Goal: Information Seeking & Learning: Check status

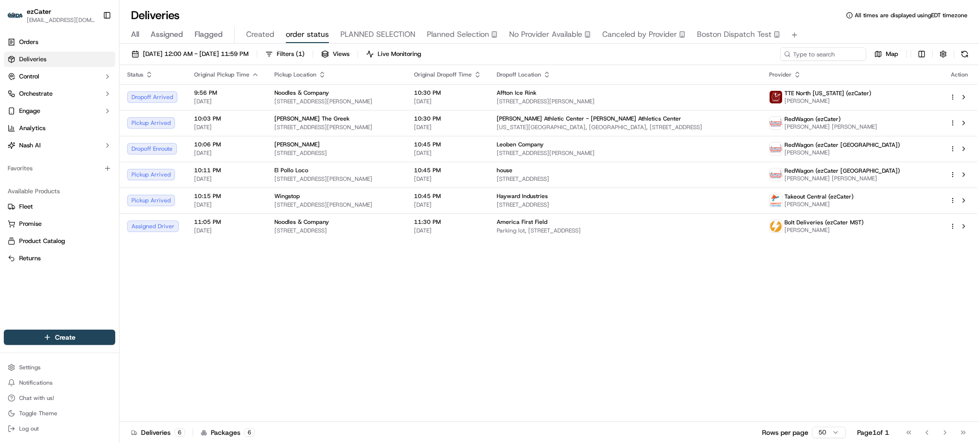
click at [782, 316] on div "Status Original Pickup Time Pickup Location Original Dropoff Time Dropoff Locat…" at bounding box center [549, 243] width 858 height 357
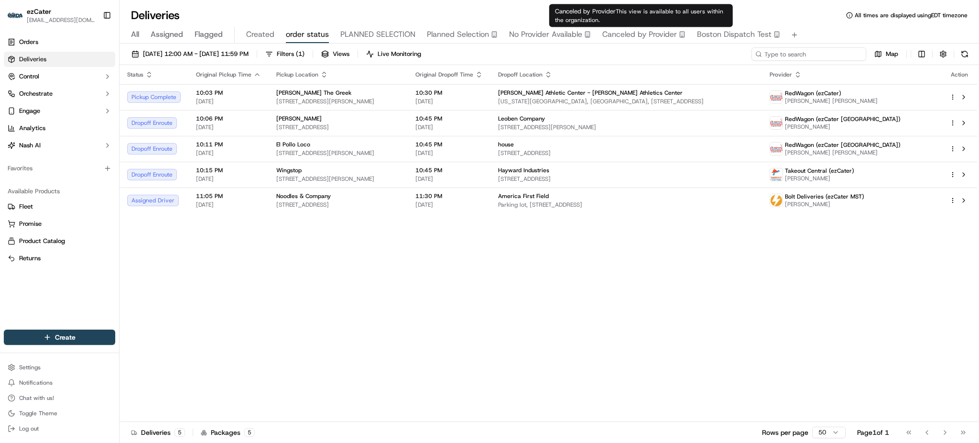
click at [821, 54] on input at bounding box center [809, 53] width 115 height 13
paste input "FWCP19"
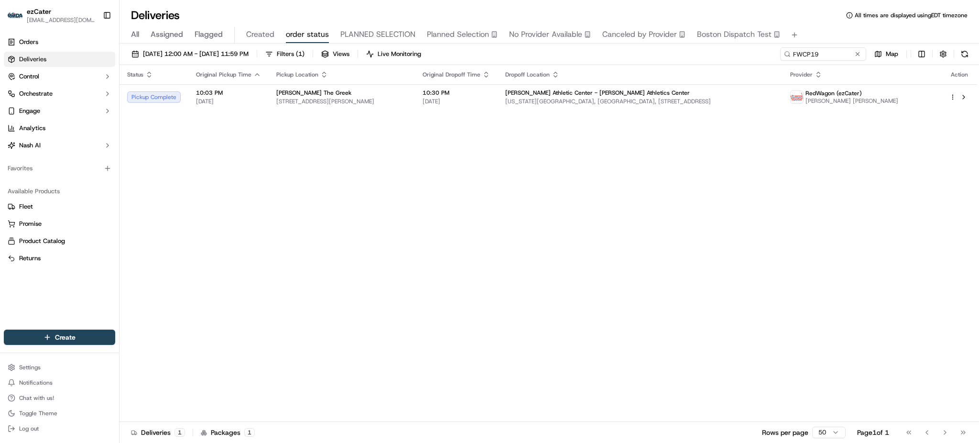
click at [875, 220] on div "Status Original Pickup Time Pickup Location Original Dropoff Time Dropoff Locat…" at bounding box center [549, 243] width 858 height 357
click at [567, 105] on td "[PERSON_NAME][GEOGRAPHIC_DATA] - [PERSON_NAME][GEOGRAPHIC_DATA] [US_STATE][GEOG…" at bounding box center [640, 97] width 285 height 26
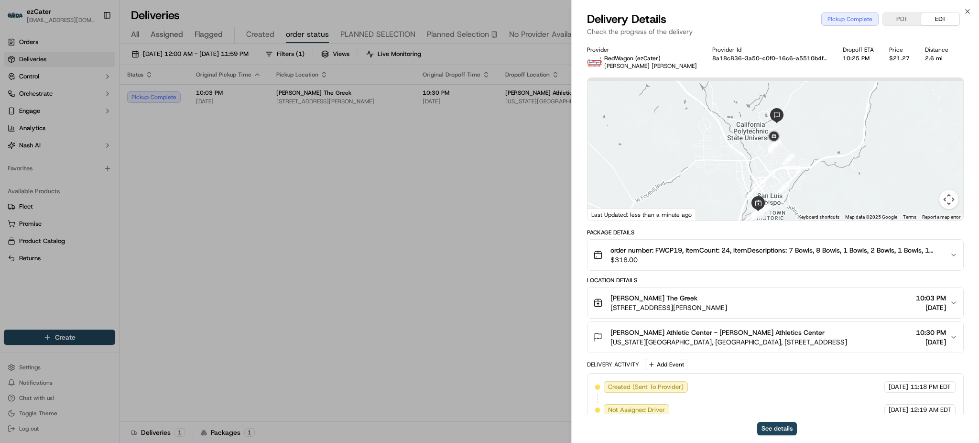
drag, startPoint x: 779, startPoint y: 150, endPoint x: 770, endPoint y: 169, distance: 21.0
click at [770, 169] on div at bounding box center [776, 149] width 376 height 143
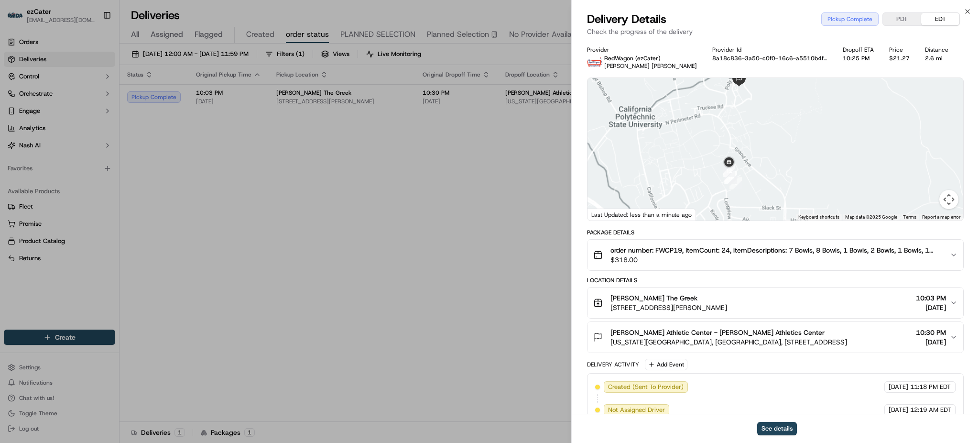
drag, startPoint x: 689, startPoint y: 158, endPoint x: 688, endPoint y: 183, distance: 24.9
click at [688, 183] on div at bounding box center [776, 149] width 376 height 143
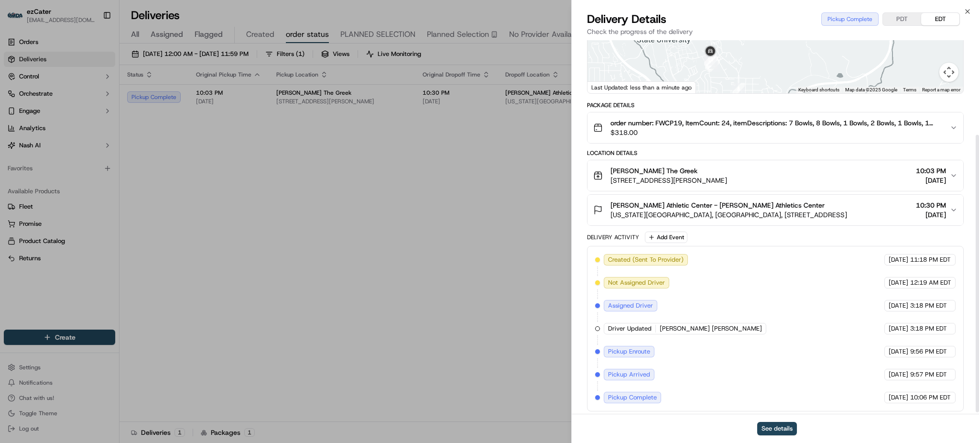
click at [738, 219] on span "[US_STATE][GEOGRAPHIC_DATA], [GEOGRAPHIC_DATA], [STREET_ADDRESS]" at bounding box center [729, 215] width 237 height 10
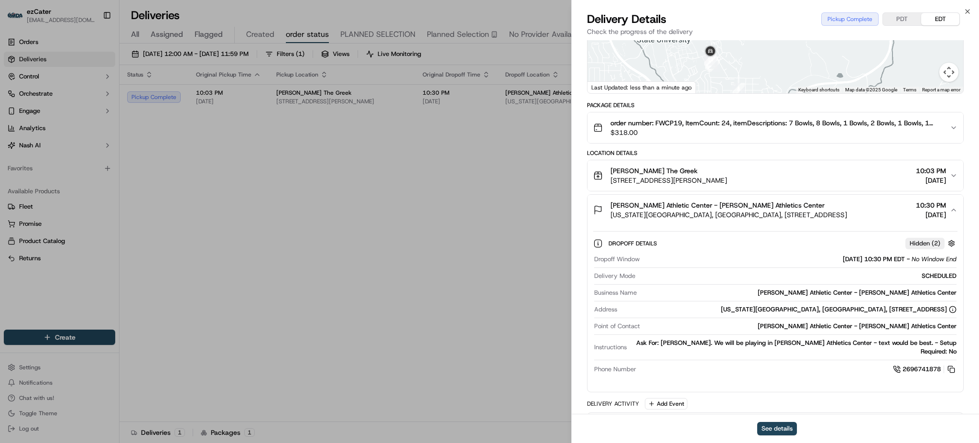
click at [777, 343] on div "Ask For: [PERSON_NAME]. We will be playing in [PERSON_NAME] Athletics Center - …" at bounding box center [794, 347] width 326 height 17
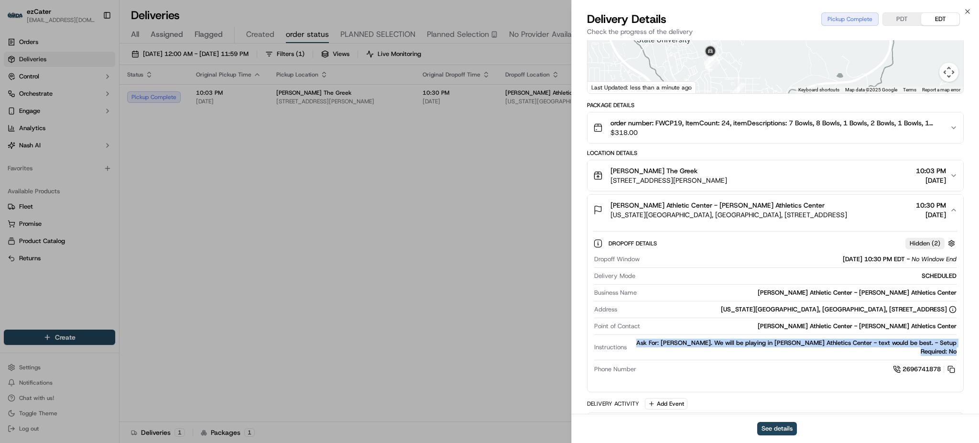
click at [777, 343] on div "Ask For: [PERSON_NAME]. We will be playing in [PERSON_NAME] Athletics Center - …" at bounding box center [794, 347] width 326 height 17
copy div "Ask For: [PERSON_NAME]. We will be playing in [PERSON_NAME] Athletics Center - …"
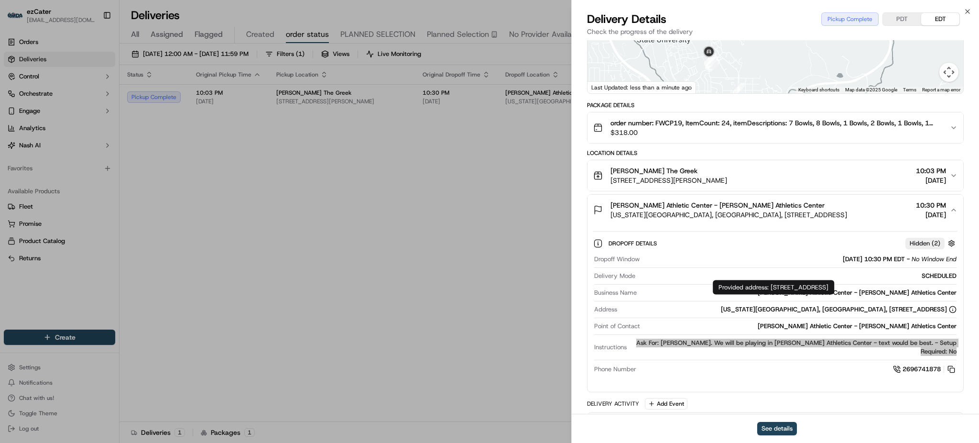
scroll to position [0, 0]
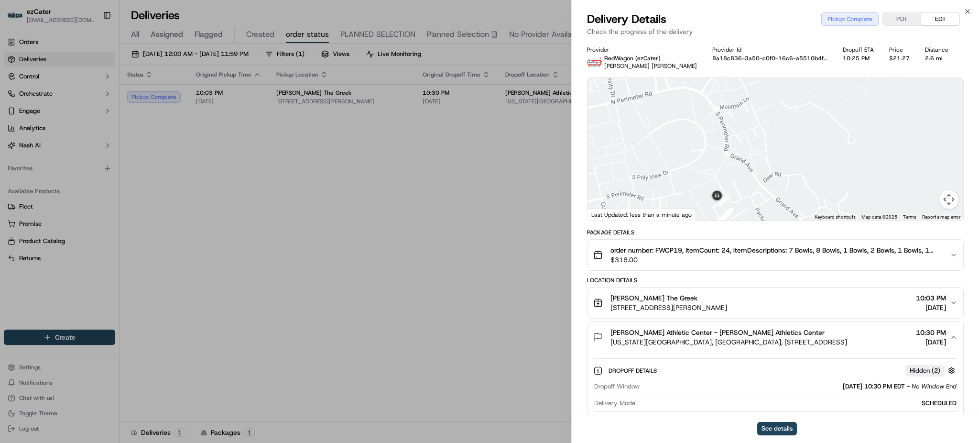
drag, startPoint x: 735, startPoint y: 163, endPoint x: 751, endPoint y: 183, distance: 26.1
click at [751, 183] on div at bounding box center [776, 149] width 376 height 143
click at [731, 147] on div at bounding box center [776, 149] width 376 height 143
drag, startPoint x: 771, startPoint y: 126, endPoint x: 771, endPoint y: 170, distance: 44.0
click at [771, 170] on div at bounding box center [776, 149] width 376 height 143
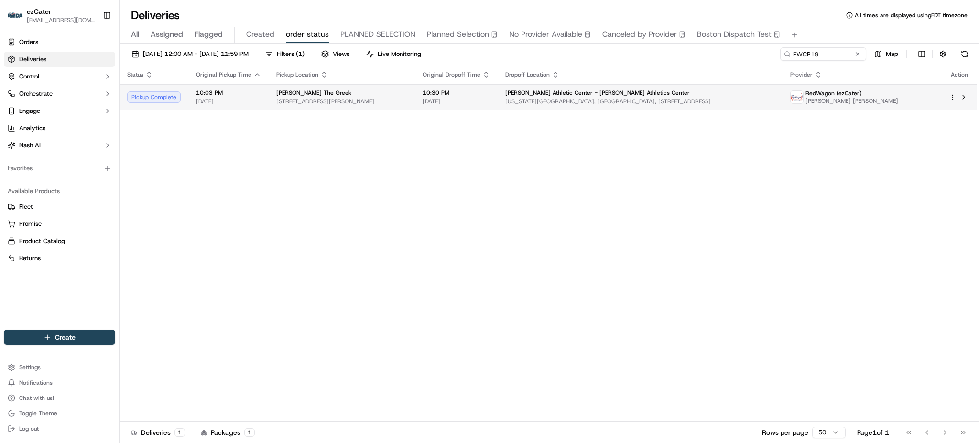
click at [775, 99] on span "[US_STATE][GEOGRAPHIC_DATA], [GEOGRAPHIC_DATA], [STREET_ADDRESS]" at bounding box center [641, 102] width 270 height 8
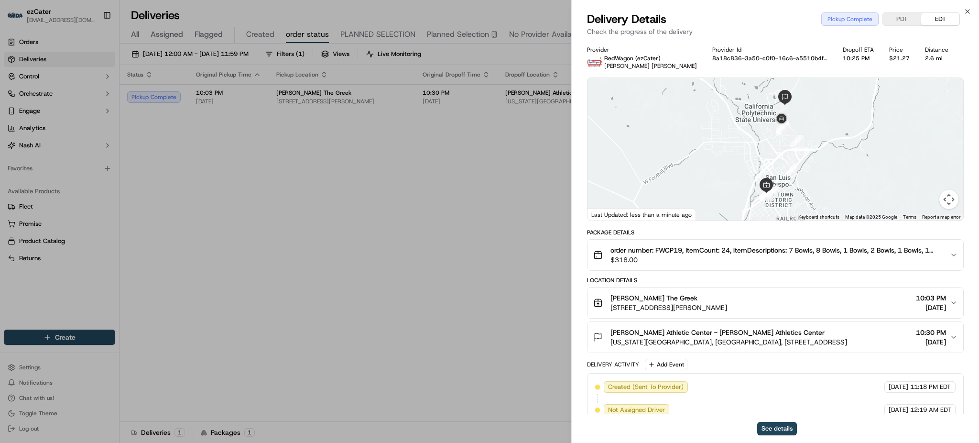
click at [638, 69] on span "[PERSON_NAME] [PERSON_NAME]" at bounding box center [651, 66] width 93 height 8
copy span "[PERSON_NAME] [PERSON_NAME]"
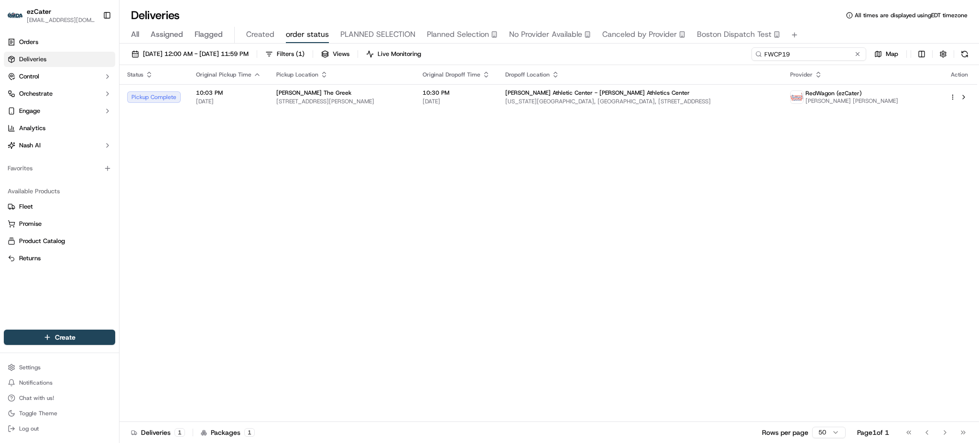
click at [823, 56] on input "FWCP19" at bounding box center [809, 53] width 115 height 13
paste input "[PERSON_NAME] [PERSON_NAME]"
type input "[PERSON_NAME] [PERSON_NAME]"
click at [823, 37] on div "All Assigned Flagged Created order status PLANNED SELECTION Planned Selection N…" at bounding box center [550, 35] width 860 height 17
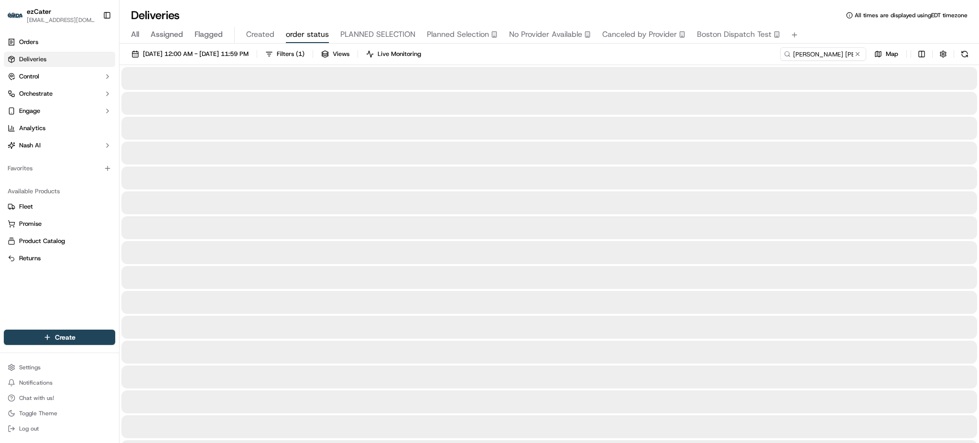
click at [743, 63] on div "[DATE] 12:00 AM - [DATE] 11:59 PM Filters ( 1 ) Views Live Monitoring [PERSON_N…" at bounding box center [550, 56] width 860 height 18
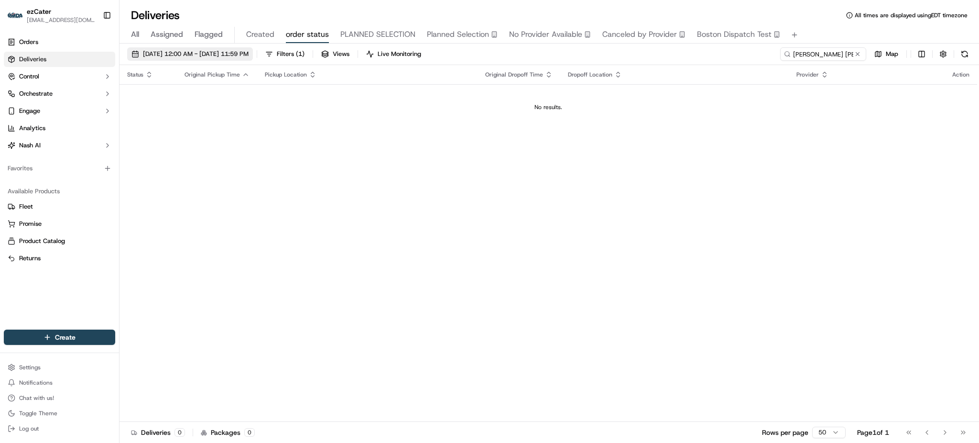
drag, startPoint x: 180, startPoint y: 50, endPoint x: 160, endPoint y: 53, distance: 20.3
click at [160, 53] on span "[DATE] 12:00 AM - [DATE] 11:59 PM" at bounding box center [196, 54] width 106 height 9
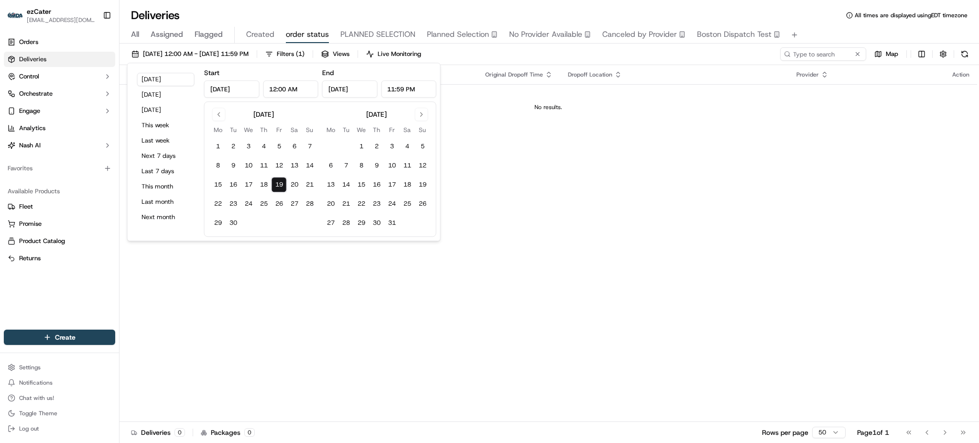
click at [134, 29] on span "All" at bounding box center [135, 34] width 8 height 11
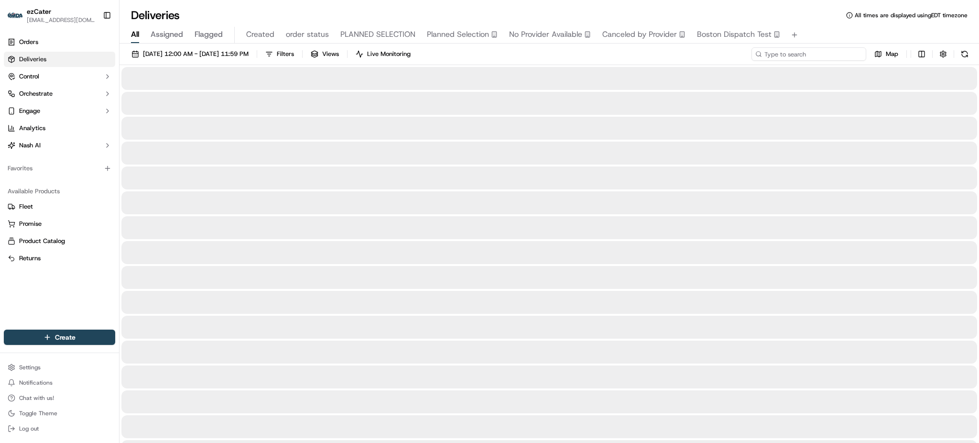
click at [827, 55] on input at bounding box center [809, 53] width 115 height 13
paste input "[PERSON_NAME] [PERSON_NAME]"
drag, startPoint x: 826, startPoint y: 49, endPoint x: 787, endPoint y: 44, distance: 39.5
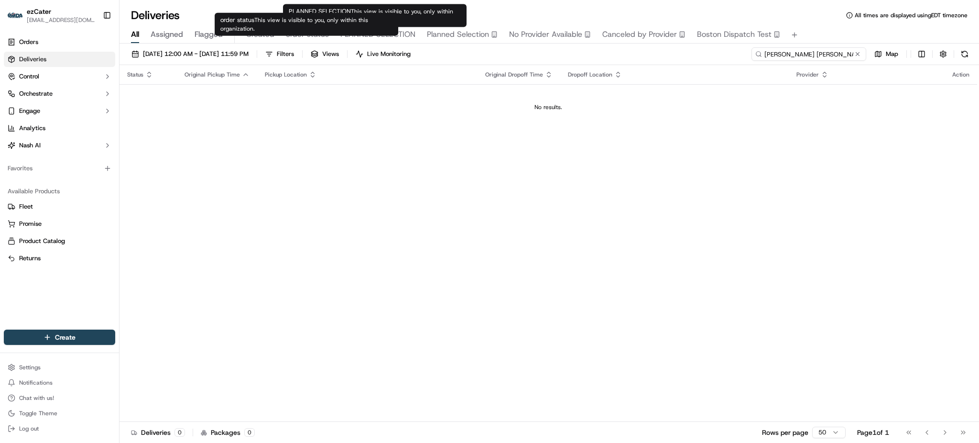
type input "[PERSON_NAME] [PERSON_NAME]"
click at [304, 37] on span "order status" at bounding box center [307, 34] width 43 height 11
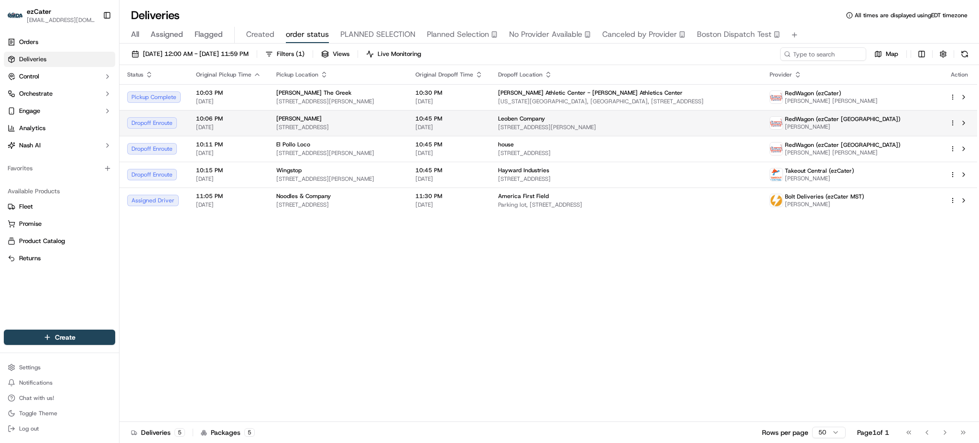
click at [483, 126] on span "[DATE]" at bounding box center [449, 127] width 67 height 8
click at [400, 141] on div "El Pollo Loco" at bounding box center [338, 145] width 124 height 8
click at [400, 126] on span "[STREET_ADDRESS]" at bounding box center [338, 127] width 124 height 8
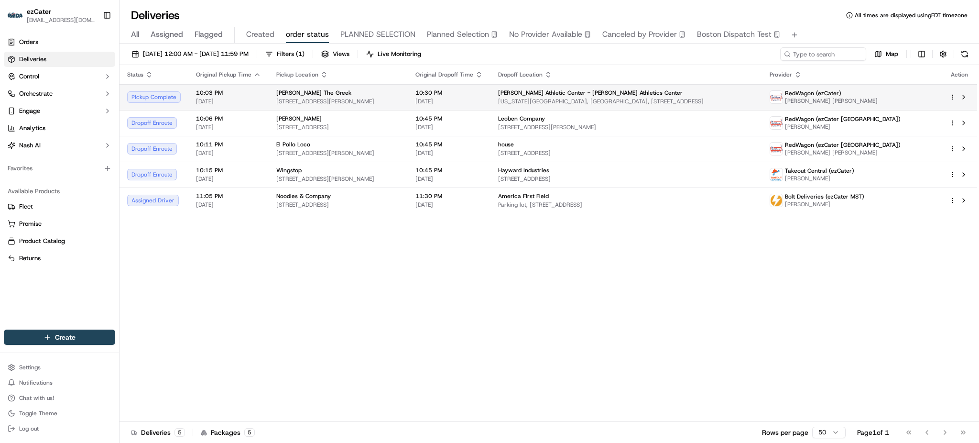
click at [400, 104] on span "[STREET_ADDRESS][PERSON_NAME]" at bounding box center [338, 102] width 124 height 8
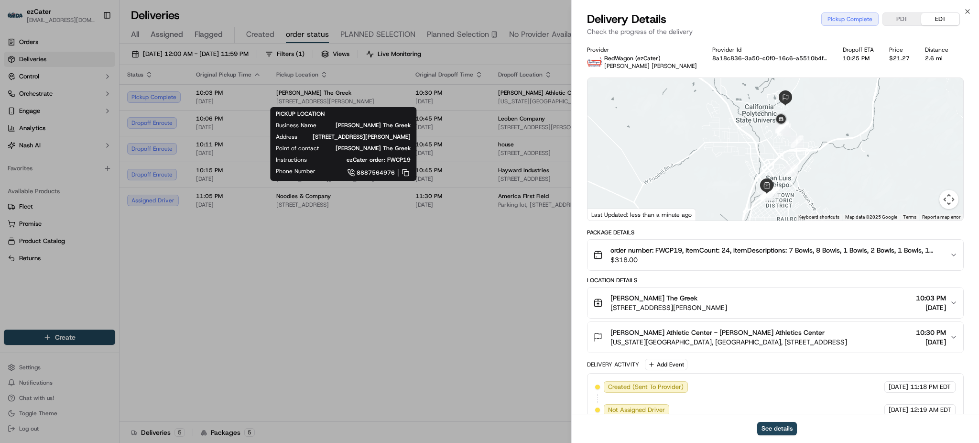
click at [760, 144] on div at bounding box center [776, 149] width 376 height 143
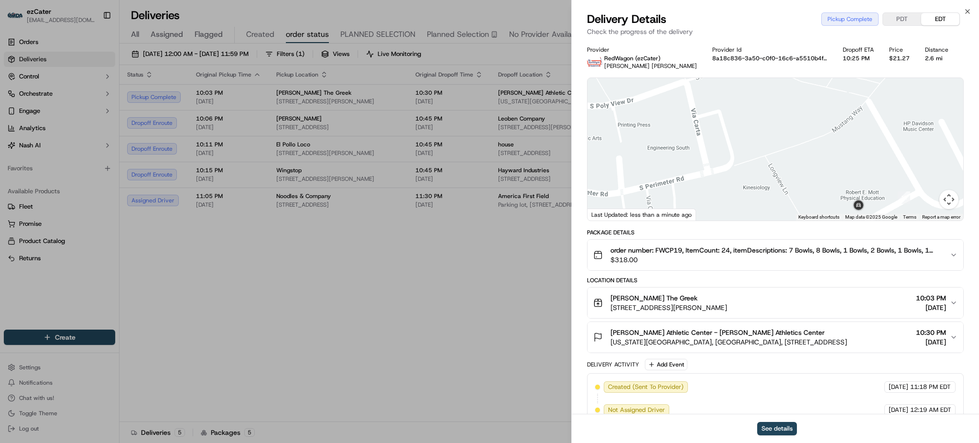
drag, startPoint x: 831, startPoint y: 176, endPoint x: 811, endPoint y: 176, distance: 19.6
click at [811, 176] on div at bounding box center [776, 149] width 376 height 143
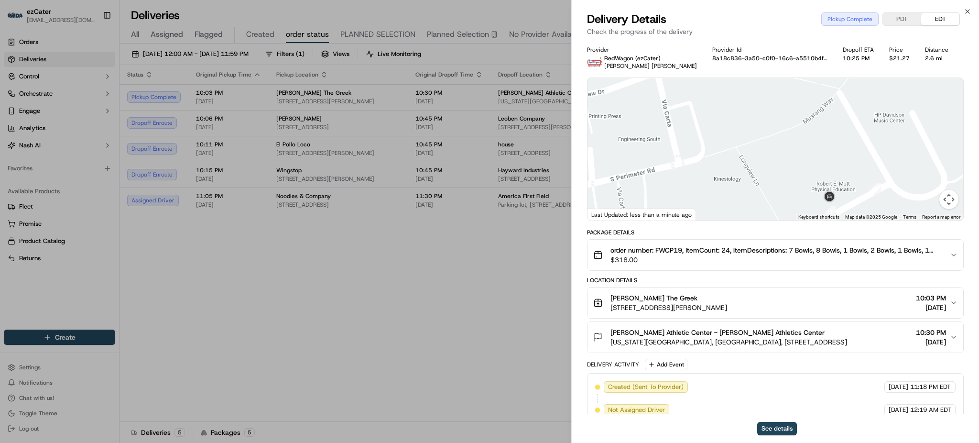
drag, startPoint x: 822, startPoint y: 192, endPoint x: 814, endPoint y: 178, distance: 16.3
click at [814, 178] on div at bounding box center [776, 149] width 376 height 143
drag, startPoint x: 814, startPoint y: 178, endPoint x: 805, endPoint y: 178, distance: 9.1
click at [805, 178] on div at bounding box center [776, 149] width 376 height 143
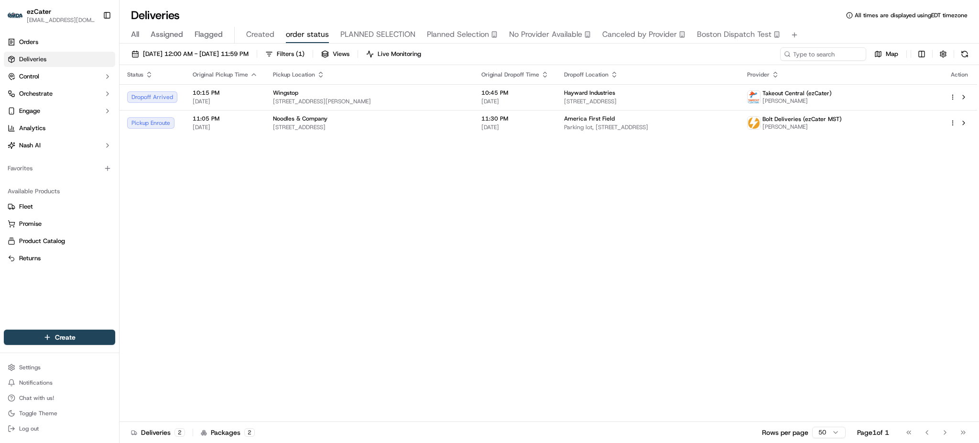
click at [820, 62] on div "[DATE] 12:00 AM - [DATE] 11:59 PM Filters ( 1 ) Views Live Monitoring Map" at bounding box center [550, 56] width 860 height 18
click at [820, 59] on input at bounding box center [809, 53] width 115 height 13
click at [125, 33] on div "All Assigned Flagged Created order status PLANNED SELECTION Planned Selection N…" at bounding box center [550, 35] width 860 height 17
click at [131, 33] on span "All" at bounding box center [135, 34] width 8 height 11
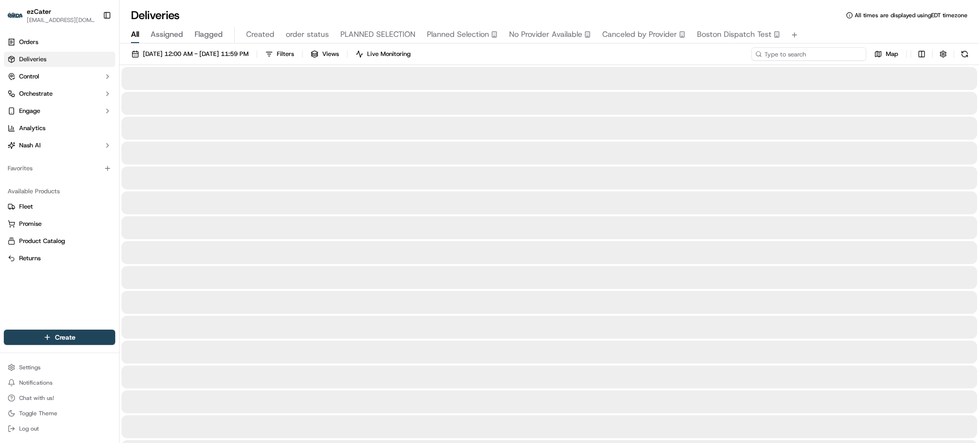
click at [809, 54] on input at bounding box center [809, 53] width 115 height 13
paste input "G1HFMU"
click at [809, 31] on div "All Assigned Flagged Created order status PLANNED SELECTION Planned Selection N…" at bounding box center [550, 35] width 860 height 17
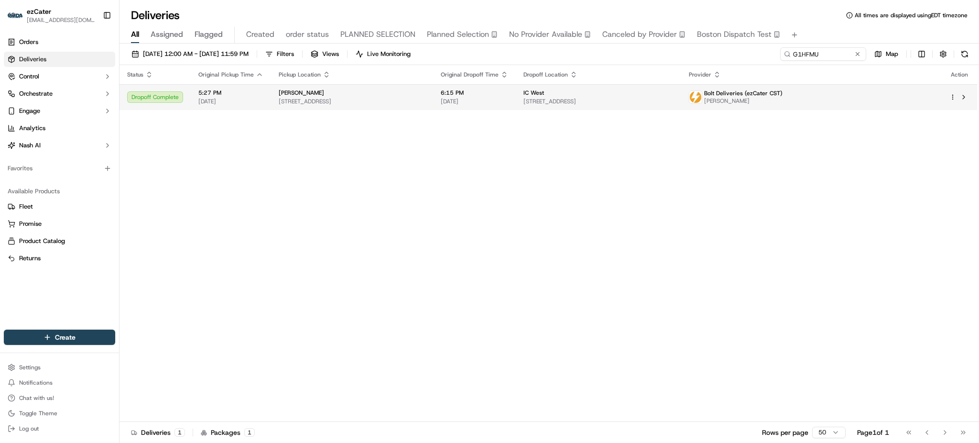
click at [605, 104] on span "[STREET_ADDRESS]" at bounding box center [599, 102] width 150 height 8
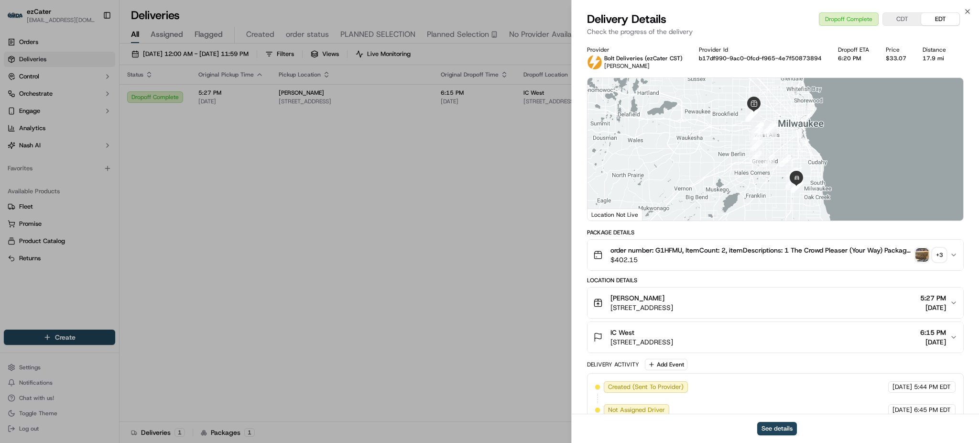
scroll to position [269, 0]
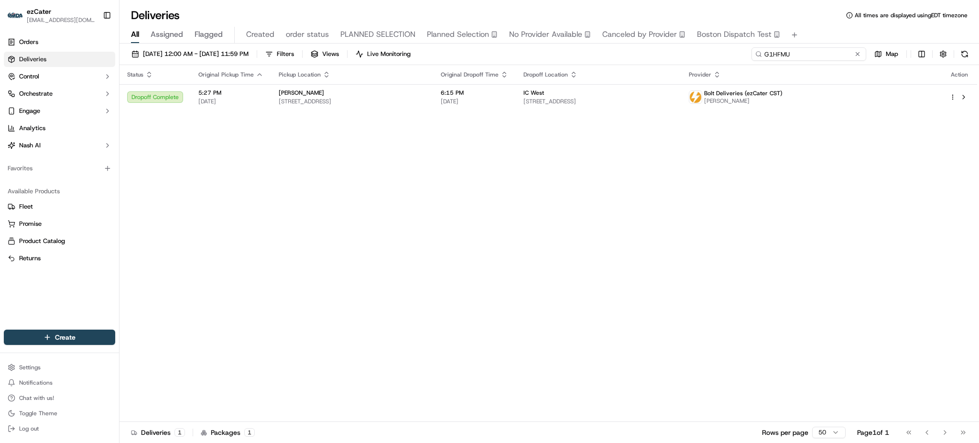
click at [809, 60] on input "G1HFMU" at bounding box center [809, 53] width 115 height 13
paste input "REL-GJ202H"
click at [824, 23] on div "All Assigned Flagged Created order status PLANNED SELECTION Planned Selection N…" at bounding box center [550, 33] width 860 height 21
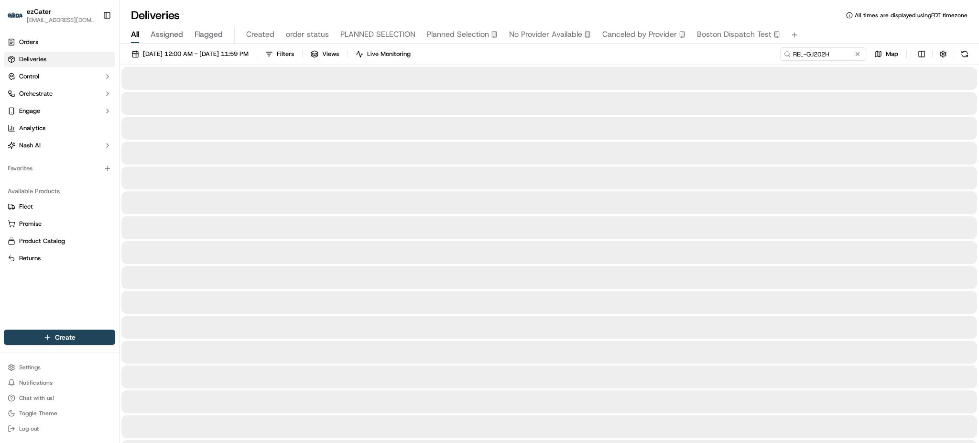
click at [657, 51] on div "[DATE] 12:00 AM - [DATE] 11:59 PM Filters Views Live Monitoring REL-GJ202H Map" at bounding box center [550, 56] width 860 height 18
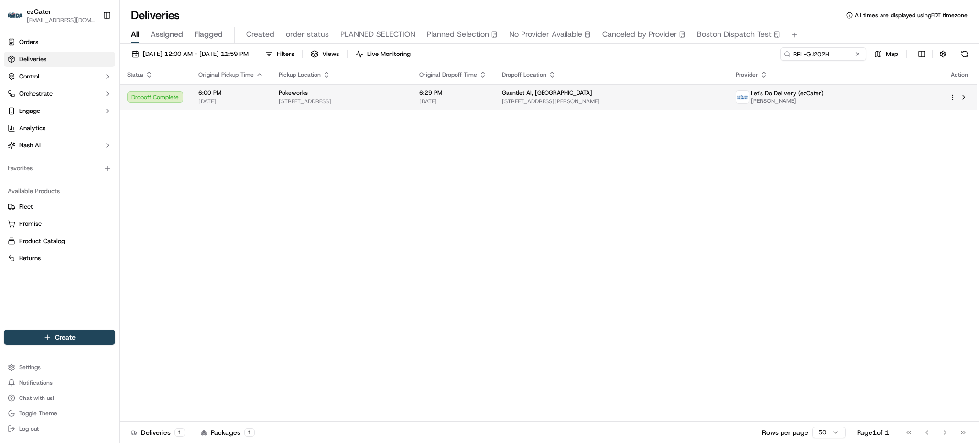
click at [580, 105] on td "Gauntlet AI, [GEOGRAPHIC_DATA] [STREET_ADDRESS][PERSON_NAME]" at bounding box center [612, 97] width 234 height 26
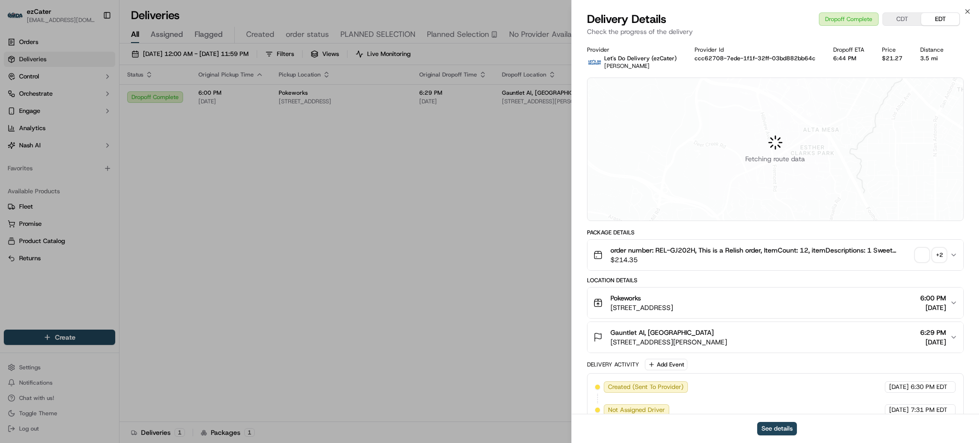
scroll to position [269, 0]
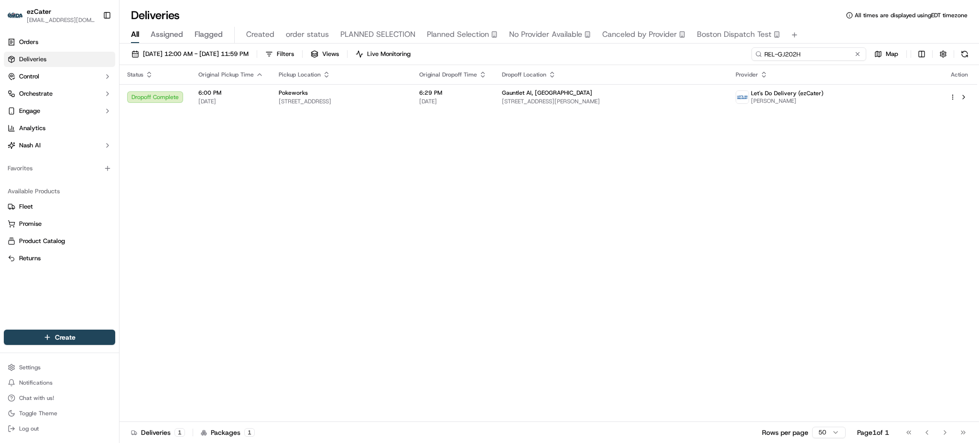
click at [798, 52] on input "REL-GJ202H" at bounding box center [809, 53] width 115 height 13
paste input "XCG2ZP"
click at [816, 23] on div "All Assigned Flagged Created order status PLANNED SELECTION Planned Selection N…" at bounding box center [550, 33] width 860 height 21
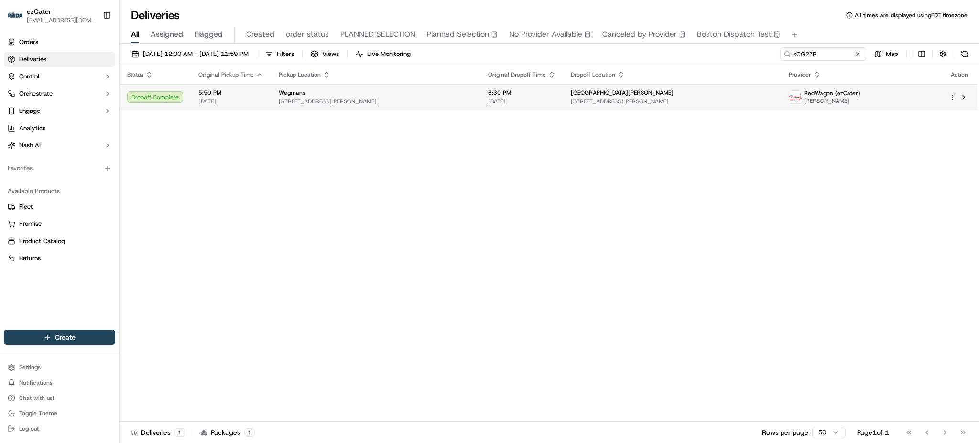
click at [592, 95] on span "[GEOGRAPHIC_DATA][PERSON_NAME]" at bounding box center [622, 93] width 103 height 8
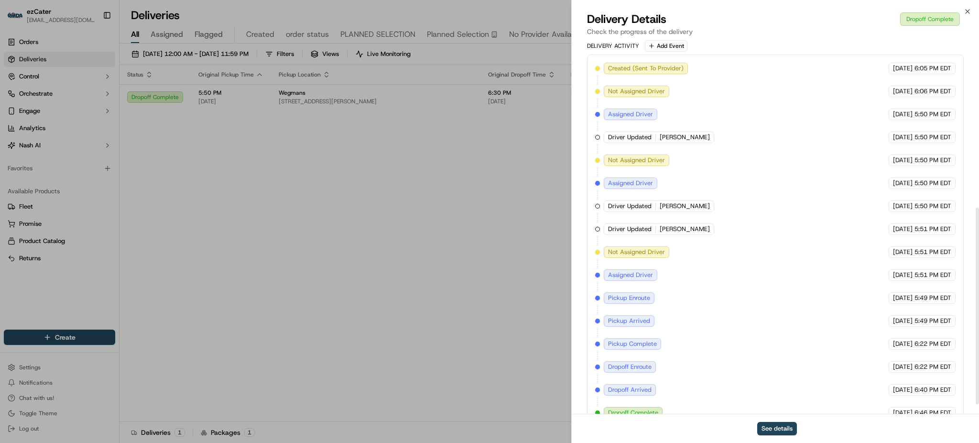
scroll to position [338, 0]
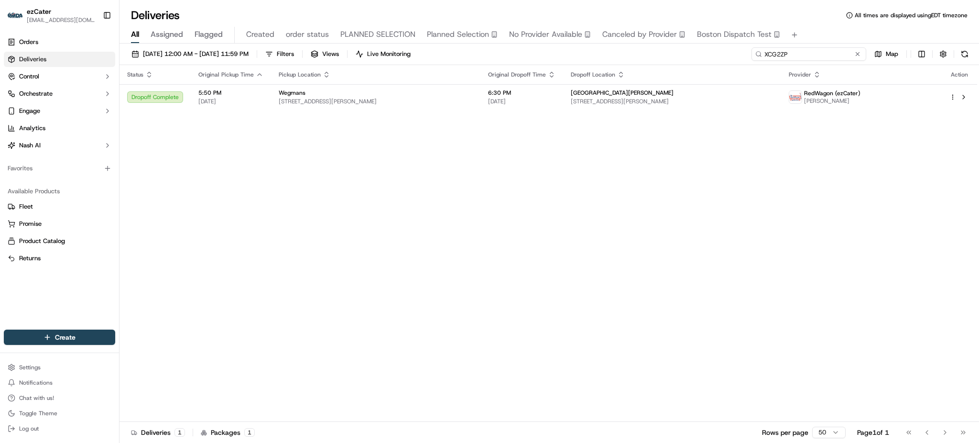
click at [823, 52] on input "XCG2ZP" at bounding box center [809, 53] width 115 height 13
paste input "RUWM01"
click at [812, 23] on div "All Assigned Flagged Created order status PLANNED SELECTION Planned Selection N…" at bounding box center [550, 33] width 860 height 21
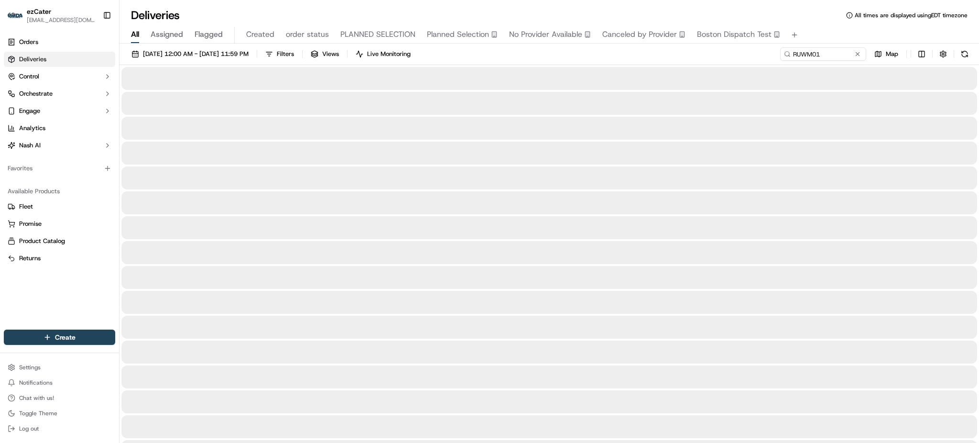
click at [587, 59] on div "[DATE] 12:00 AM - [DATE] 11:59 PM Filters Views Live Monitoring RUWM01 Map" at bounding box center [550, 56] width 860 height 18
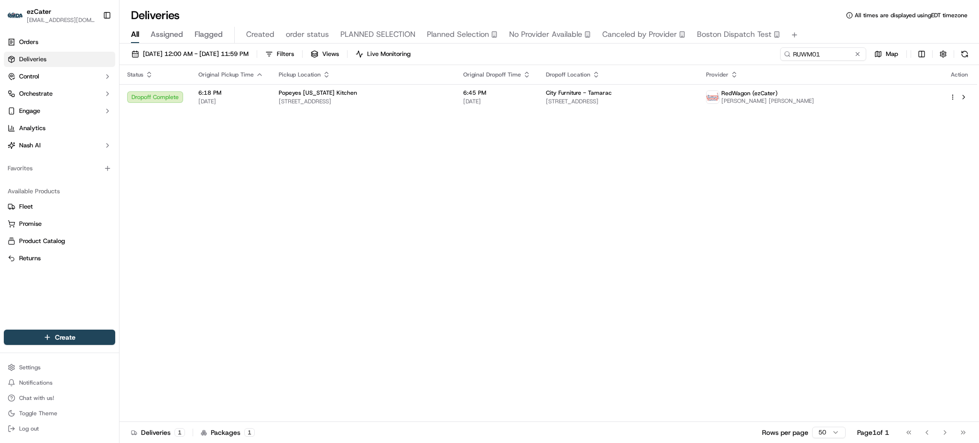
click at [531, 102] on span "[DATE]" at bounding box center [496, 102] width 67 height 8
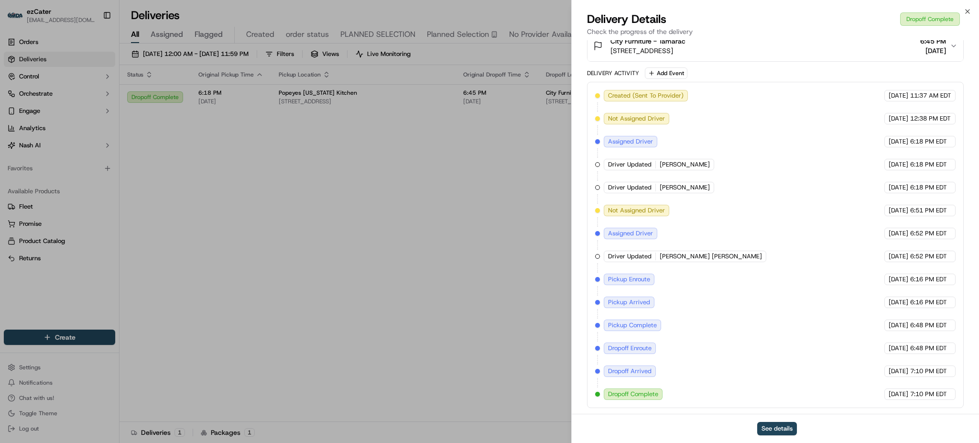
scroll to position [164, 0]
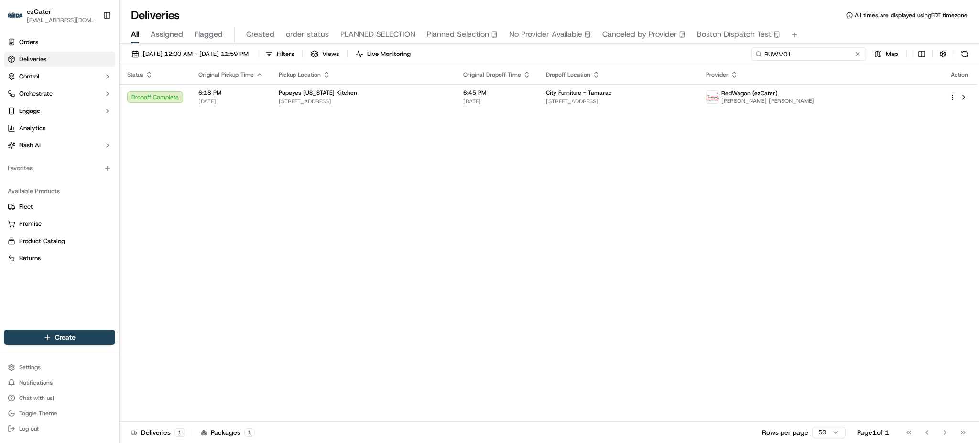
click at [845, 56] on input "RUWM01" at bounding box center [809, 53] width 115 height 13
paste input "EQ905M"
click at [822, 28] on div "All Assigned Flagged Created order status PLANNED SELECTION Planned Selection N…" at bounding box center [550, 35] width 860 height 17
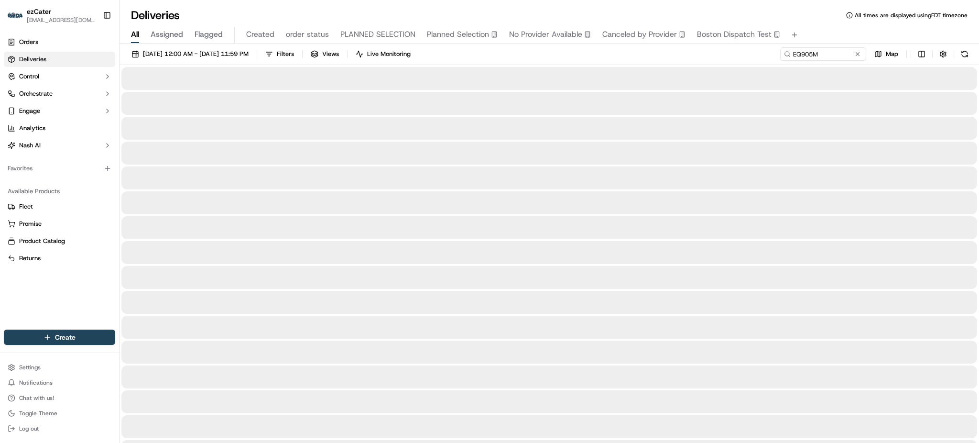
click at [739, 60] on div "[DATE] 12:00 AM - [DATE] 11:59 PM Filters Views Live Monitoring EQ905M Map" at bounding box center [550, 56] width 860 height 18
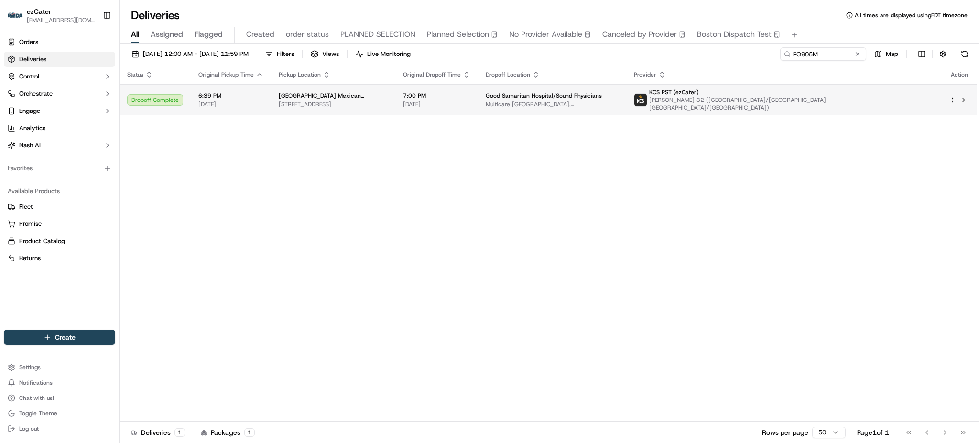
click at [561, 100] on span "Multicare [GEOGRAPHIC_DATA], [STREET_ADDRESS]" at bounding box center [552, 104] width 133 height 8
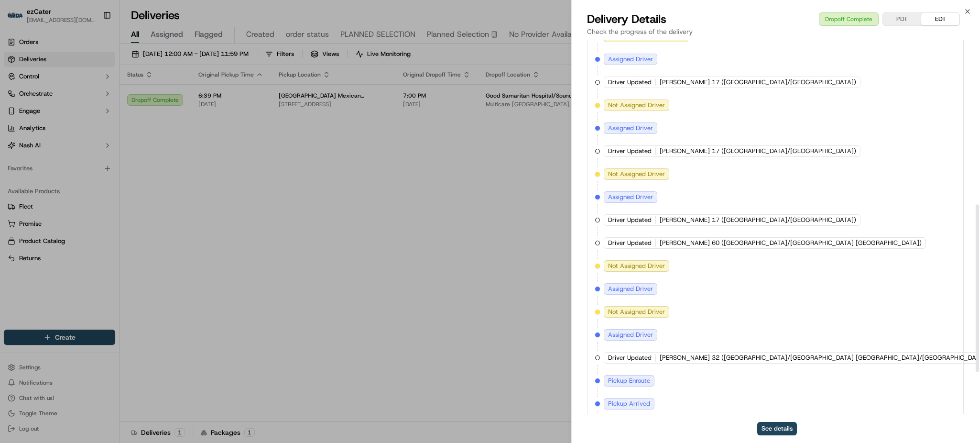
scroll to position [461, 0]
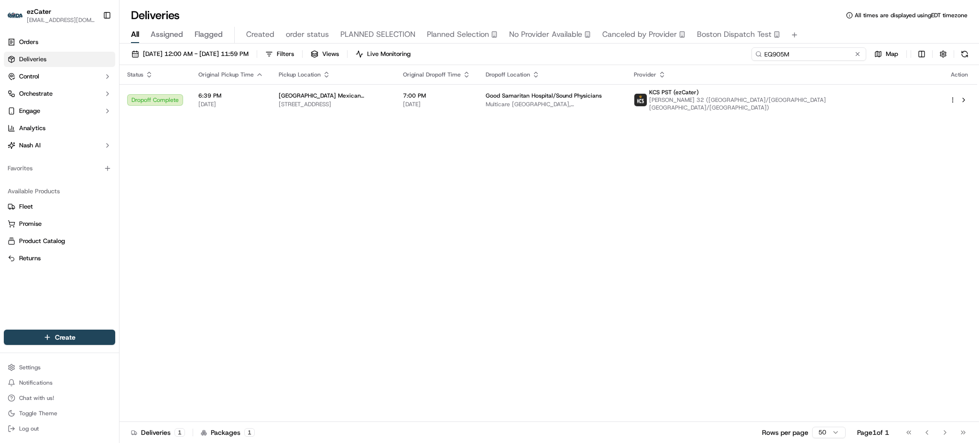
click at [832, 57] on input "EQ905M" at bounding box center [809, 53] width 115 height 13
paste input "G21Y59"
type input "G21Y59"
click at [823, 33] on div "All Assigned Flagged Created order status PLANNED SELECTION Planned Selection N…" at bounding box center [550, 35] width 860 height 17
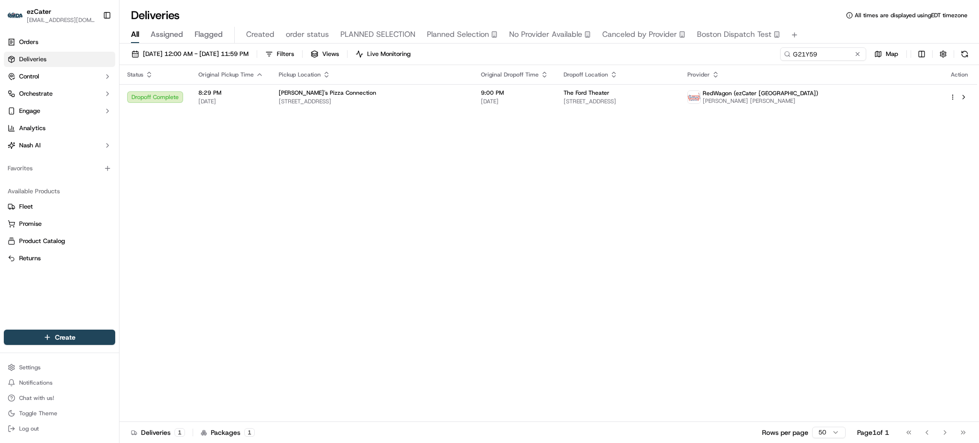
click at [549, 89] on span "9:00 PM" at bounding box center [514, 93] width 67 height 8
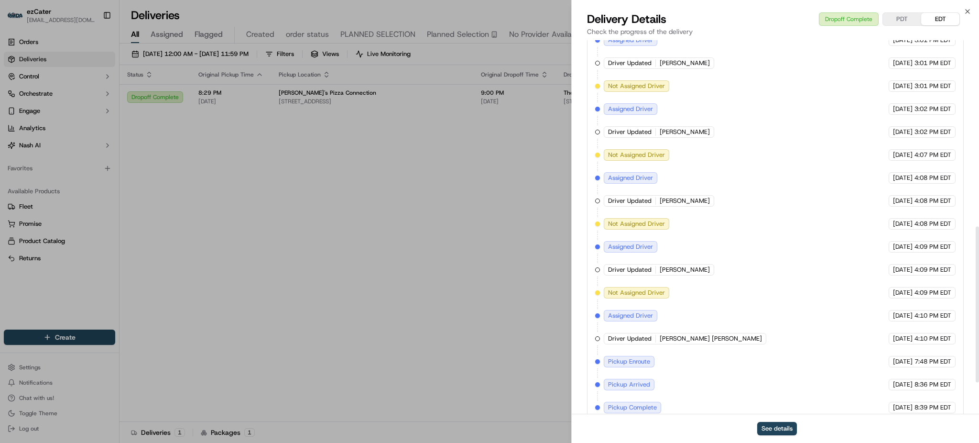
scroll to position [522, 0]
